Goal: Find specific page/section: Find specific page/section

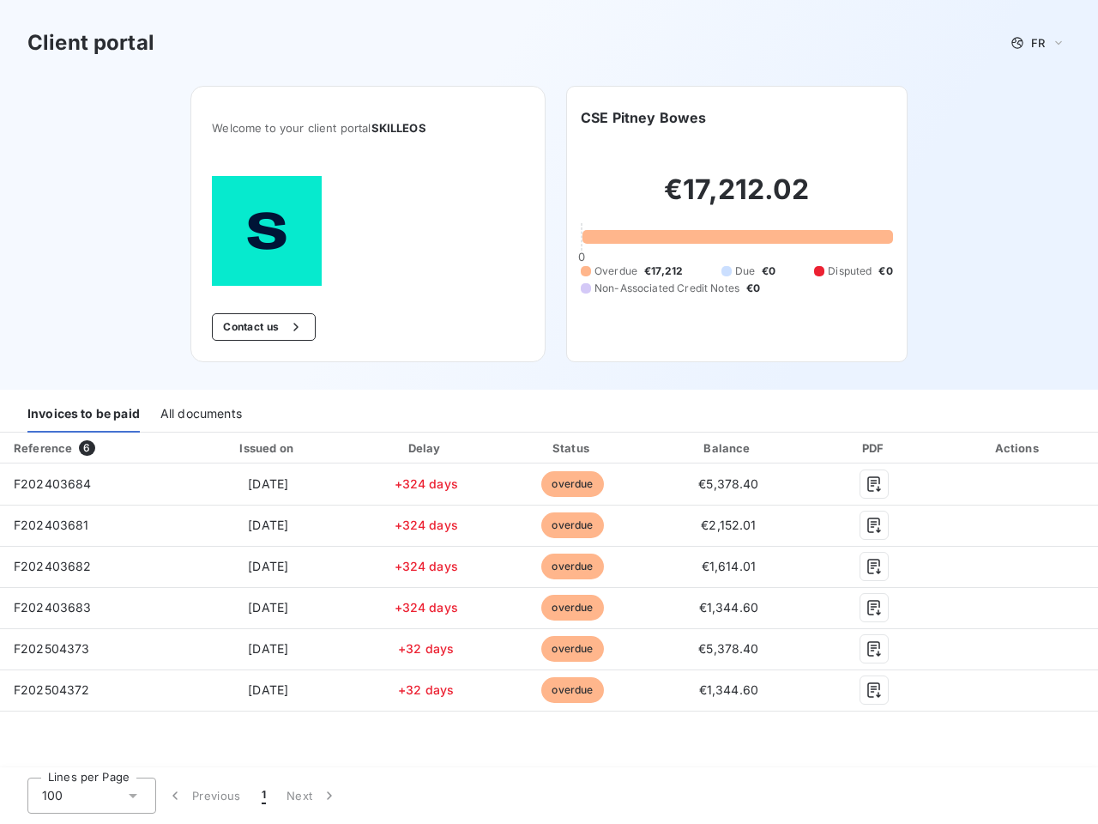
click at [549, 412] on div "Invoices to be paid All documents" at bounding box center [549, 414] width 1098 height 36
click at [1038, 43] on span "FR" at bounding box center [1038, 43] width 14 height 14
click at [262, 327] on button "Contact us" at bounding box center [264, 326] width 104 height 27
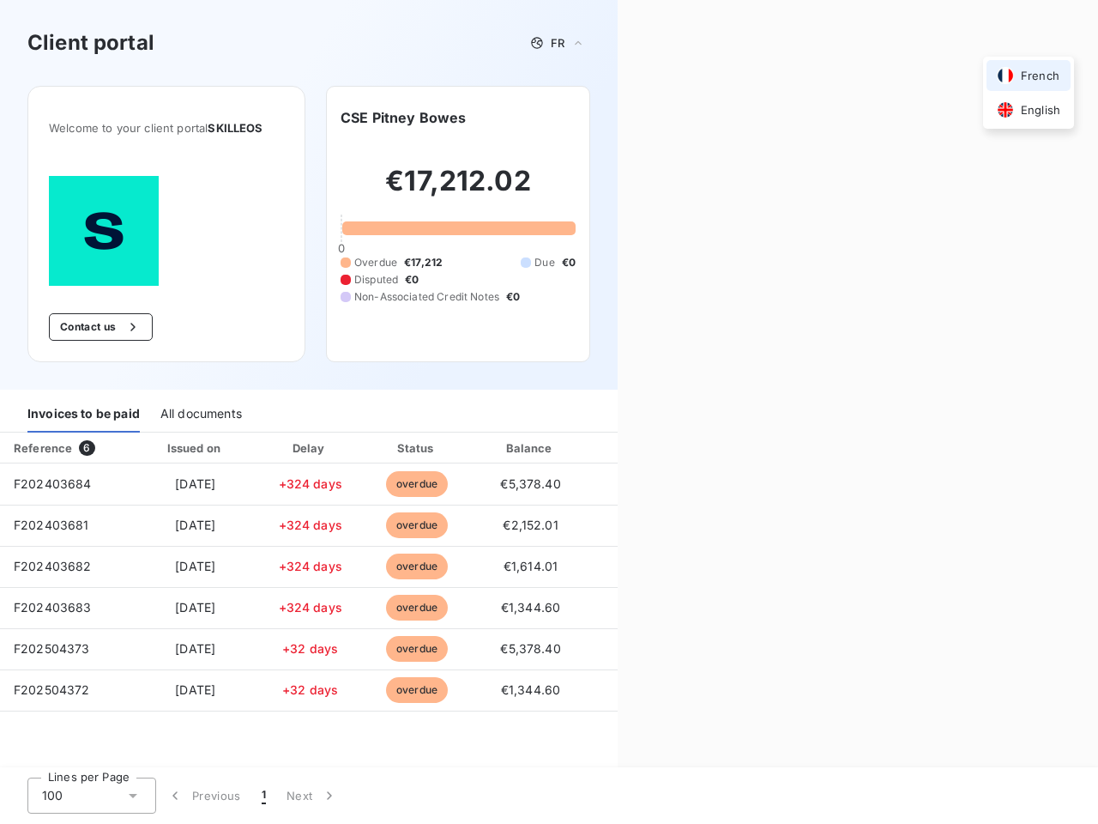
click at [643, 118] on div "Contact us Fill out the form below, and a member of our team will get back to y…" at bounding box center [858, 412] width 480 height 824
click at [83, 414] on div "Invoices to be paid" at bounding box center [83, 414] width 112 height 36
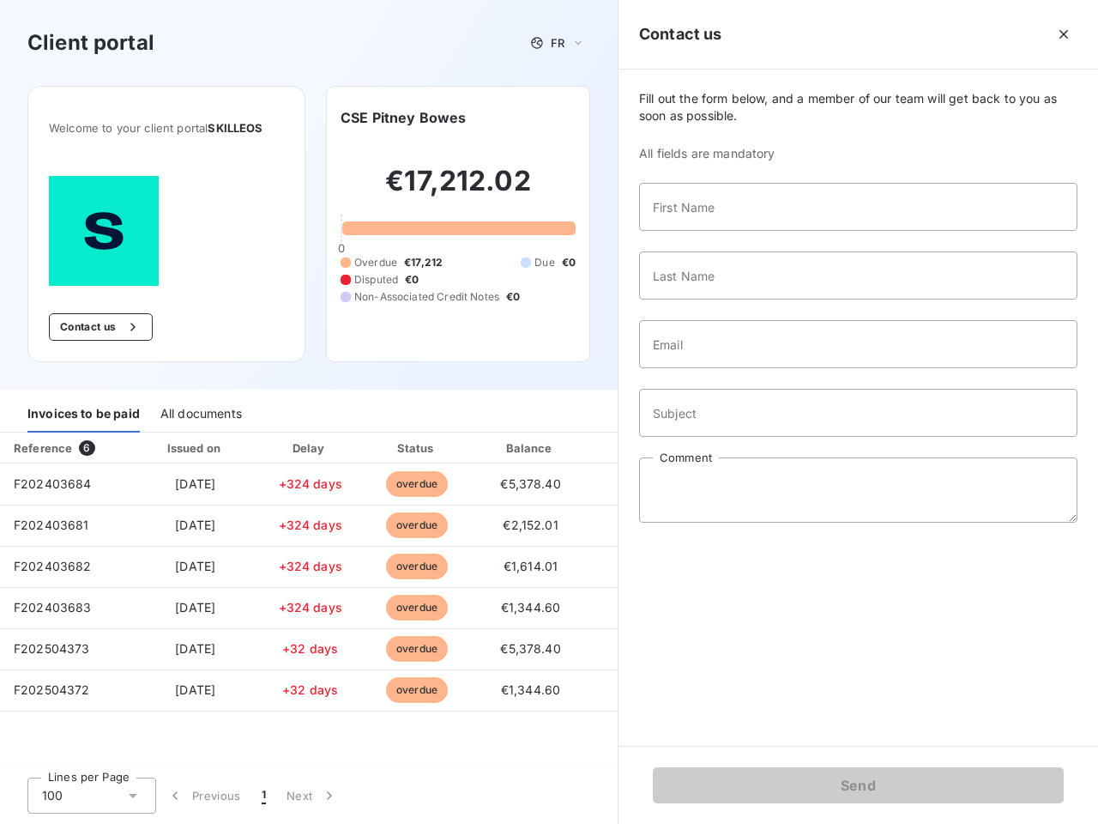
click at [200, 414] on div "All documents" at bounding box center [201, 414] width 82 height 36
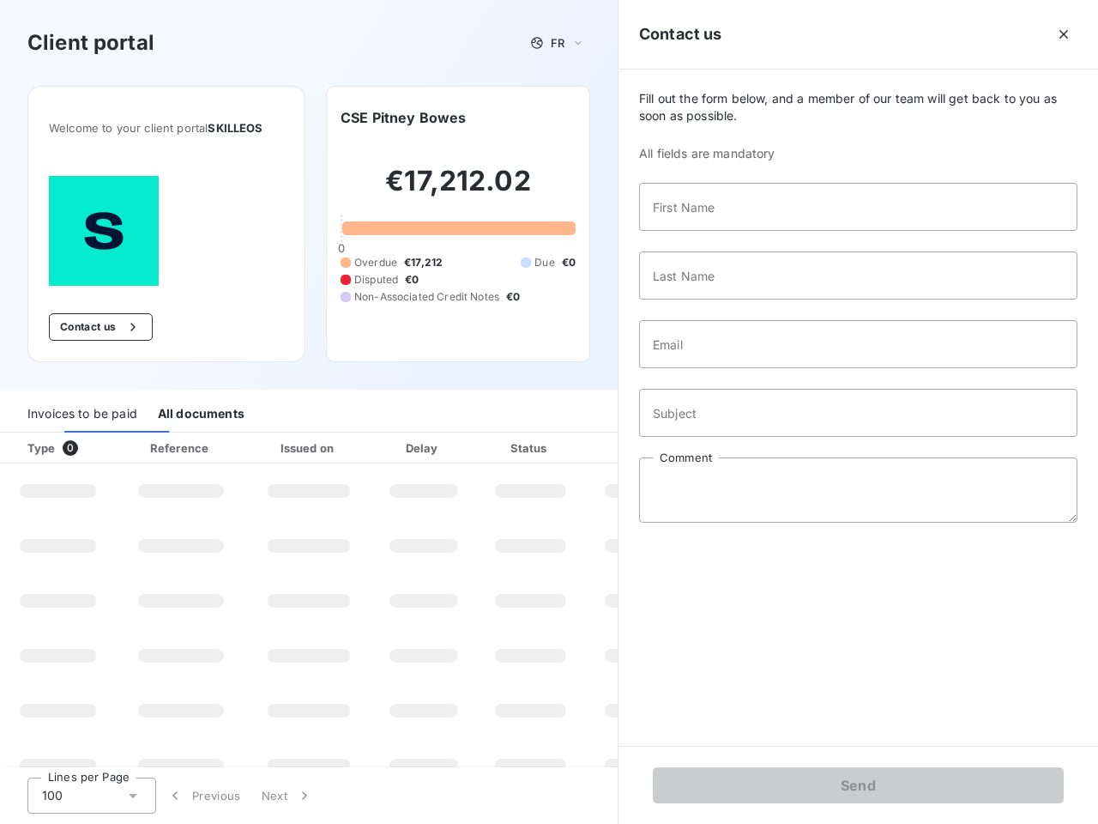
click at [90, 448] on div "Type 0" at bounding box center [64, 447] width 95 height 17
click at [267, 448] on div "Issued on" at bounding box center [309, 447] width 118 height 17
click at [426, 448] on div "Delay" at bounding box center [424, 447] width 98 height 17
click at [572, 448] on div at bounding box center [572, 447] width 17 height 17
